Goal: Task Accomplishment & Management: Manage account settings

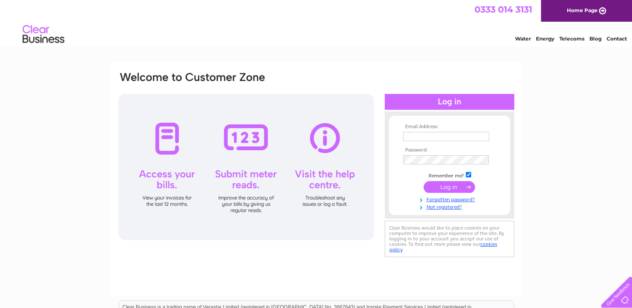
click at [416, 131] on td at bounding box center [449, 136] width 97 height 13
click at [413, 135] on input "text" at bounding box center [446, 137] width 87 height 10
type input "helen.harper@hotmail.co.uk"
click at [448, 181] on td at bounding box center [449, 187] width 97 height 16
click at [442, 186] on input "submit" at bounding box center [449, 187] width 51 height 12
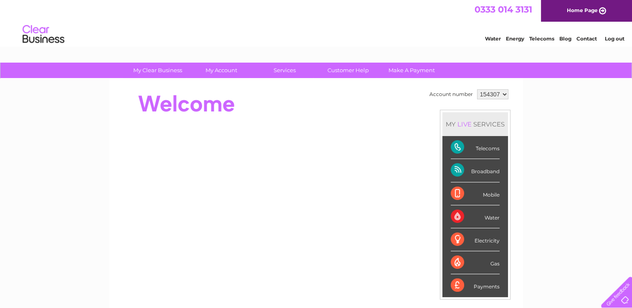
click at [442, 186] on li "Mobile" at bounding box center [475, 194] width 66 height 23
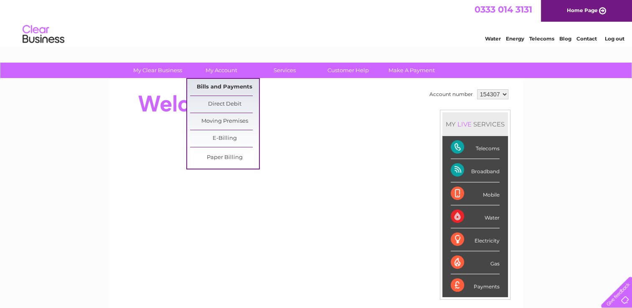
click at [219, 85] on link "Bills and Payments" at bounding box center [224, 87] width 69 height 17
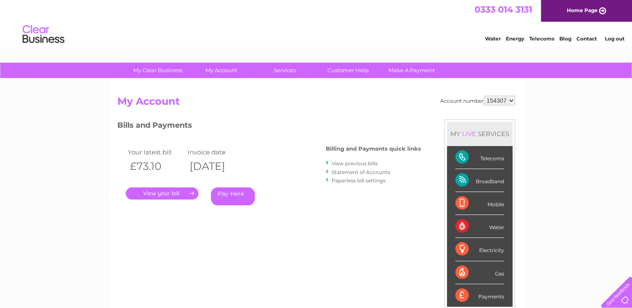
click at [155, 192] on link "." at bounding box center [162, 194] width 73 height 12
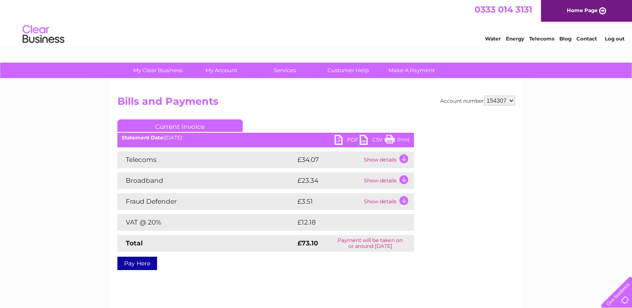
click at [390, 138] on link "Print" at bounding box center [397, 141] width 25 height 12
